Goal: Information Seeking & Learning: Learn about a topic

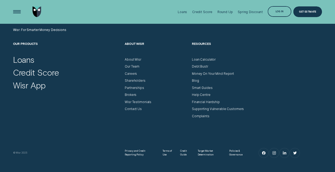
scroll to position [1509, 0]
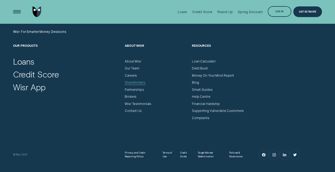
click at [132, 83] on div "Shareholders" at bounding box center [135, 83] width 21 height 4
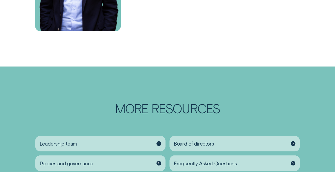
scroll to position [560, 0]
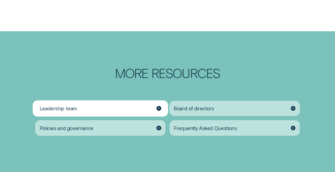
click at [143, 108] on div "Leadership team" at bounding box center [100, 109] width 130 height 16
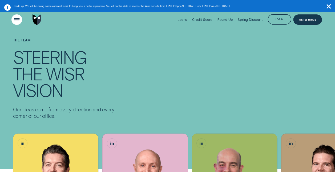
click at [18, 20] on div "Open Menu" at bounding box center [16, 19] width 15 height 15
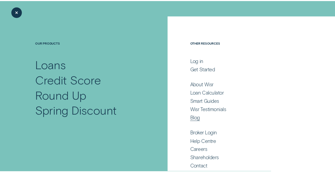
scroll to position [13, 0]
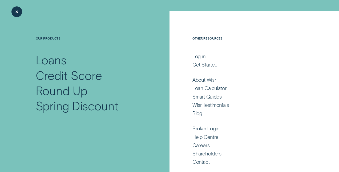
click at [207, 153] on div "Shareholders" at bounding box center [207, 153] width 29 height 6
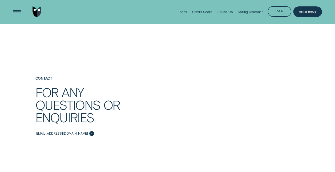
scroll to position [773, 0]
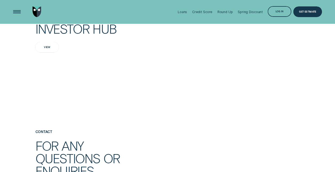
click at [53, 45] on div "View" at bounding box center [46, 47] width 23 height 11
